Goal: Obtain resource: Download file/media

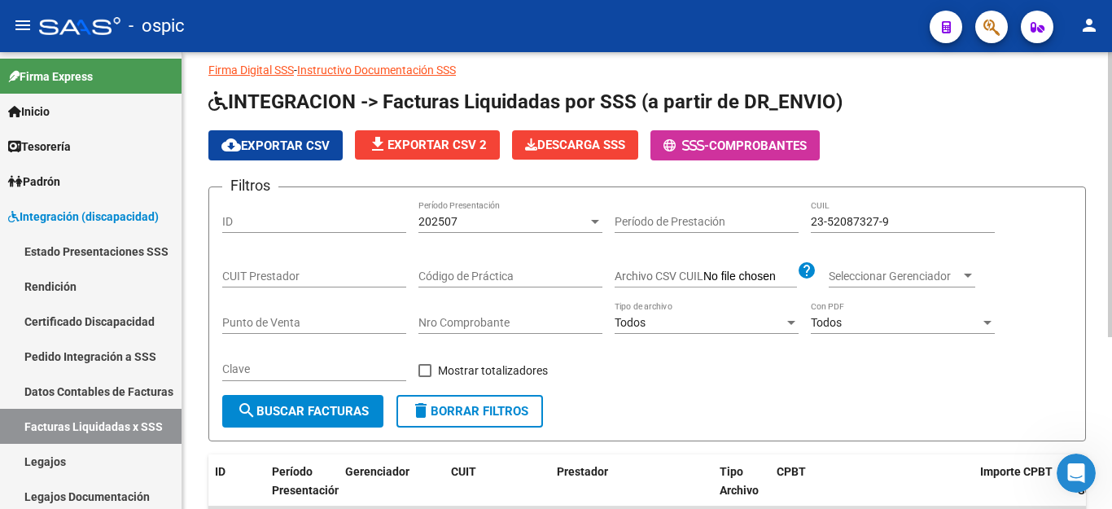
scroll to position [32, 0]
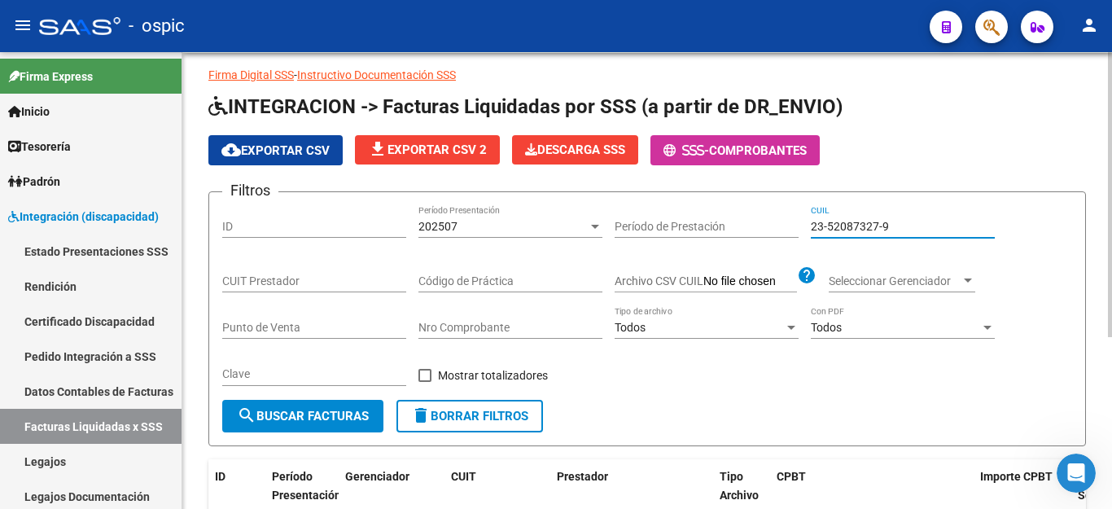
click at [843, 228] on input "23-52087327-9" at bounding box center [903, 227] width 184 height 14
click at [843, 229] on input "23-52087327-9" at bounding box center [903, 227] width 184 height 14
paste input "0-56847507-1"
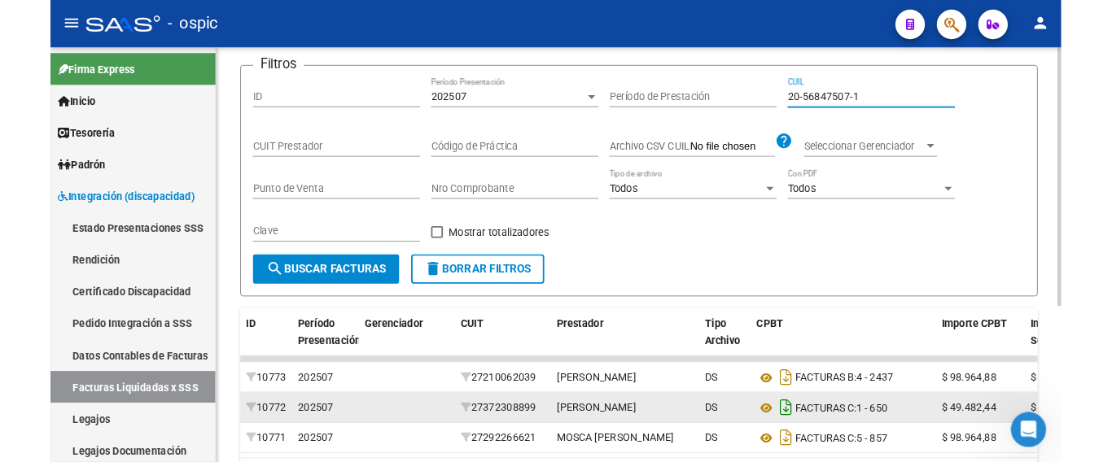
scroll to position [276, 0]
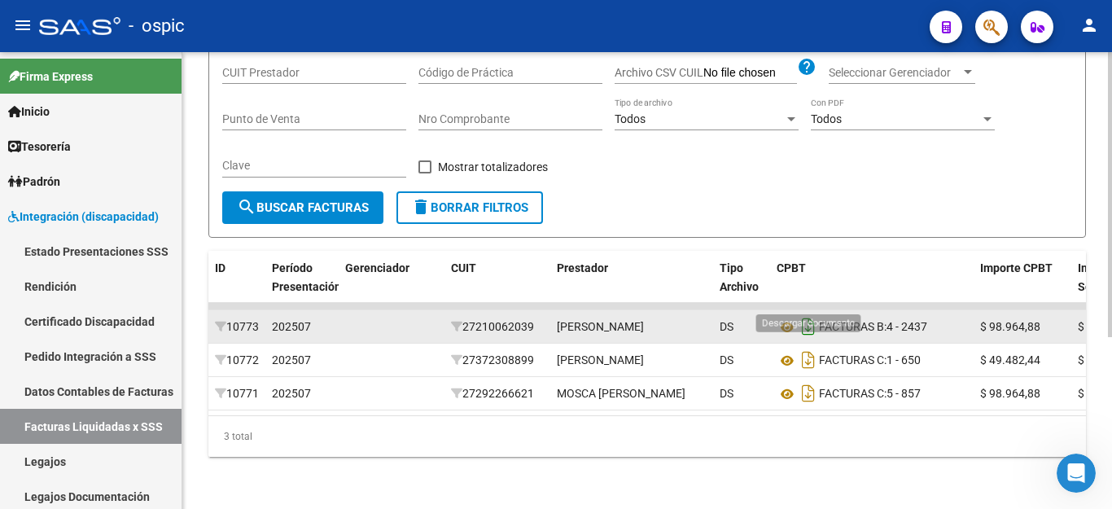
type input "20-56847507-1"
click at [811, 313] on icon "Descargar documento" at bounding box center [808, 326] width 21 height 26
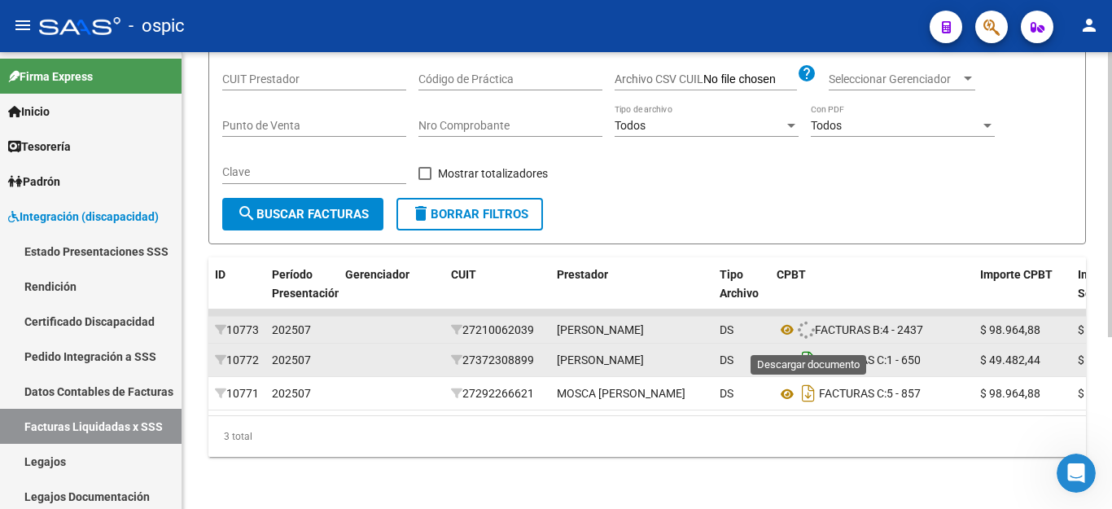
click at [811, 347] on icon "Descargar documento" at bounding box center [808, 360] width 21 height 26
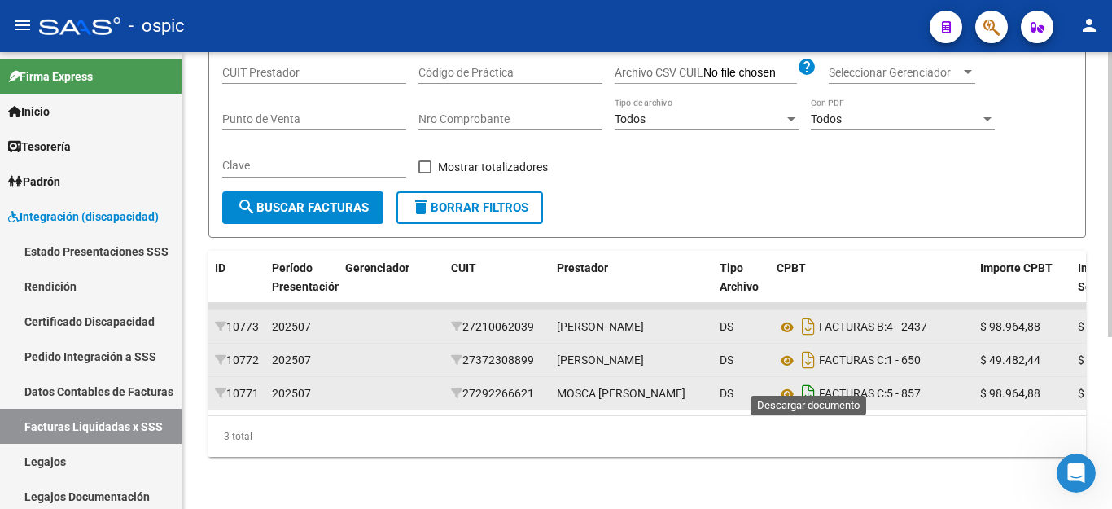
click at [806, 380] on icon "Descargar documento" at bounding box center [808, 393] width 21 height 26
